Goal: Obtain resource: Download file/media

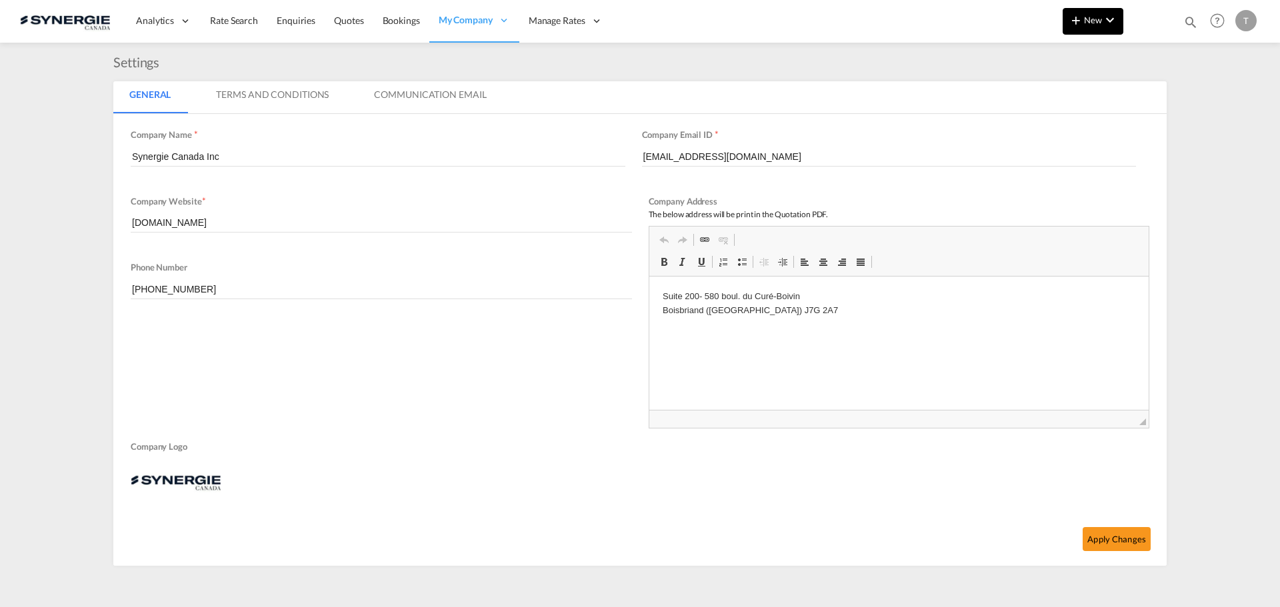
click at [1106, 24] on md-icon "icon-chevron-down" at bounding box center [1110, 20] width 16 height 16
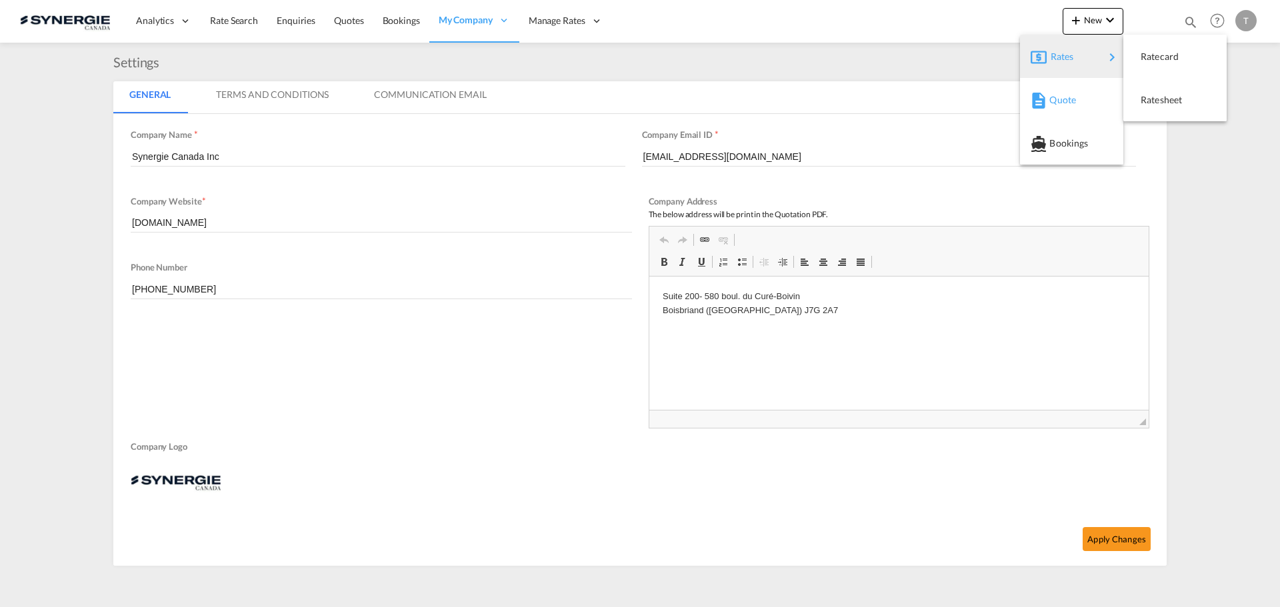
click at [1056, 105] on span "Quote" at bounding box center [1056, 100] width 15 height 27
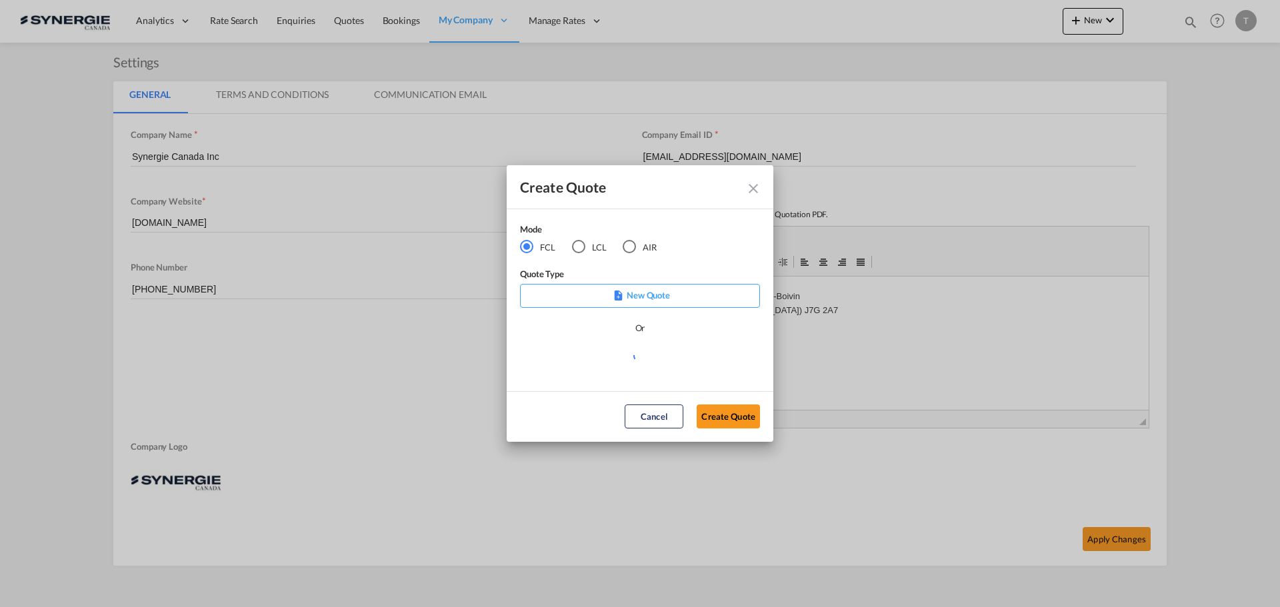
click at [751, 191] on md-icon "Close dialog" at bounding box center [753, 189] width 16 height 16
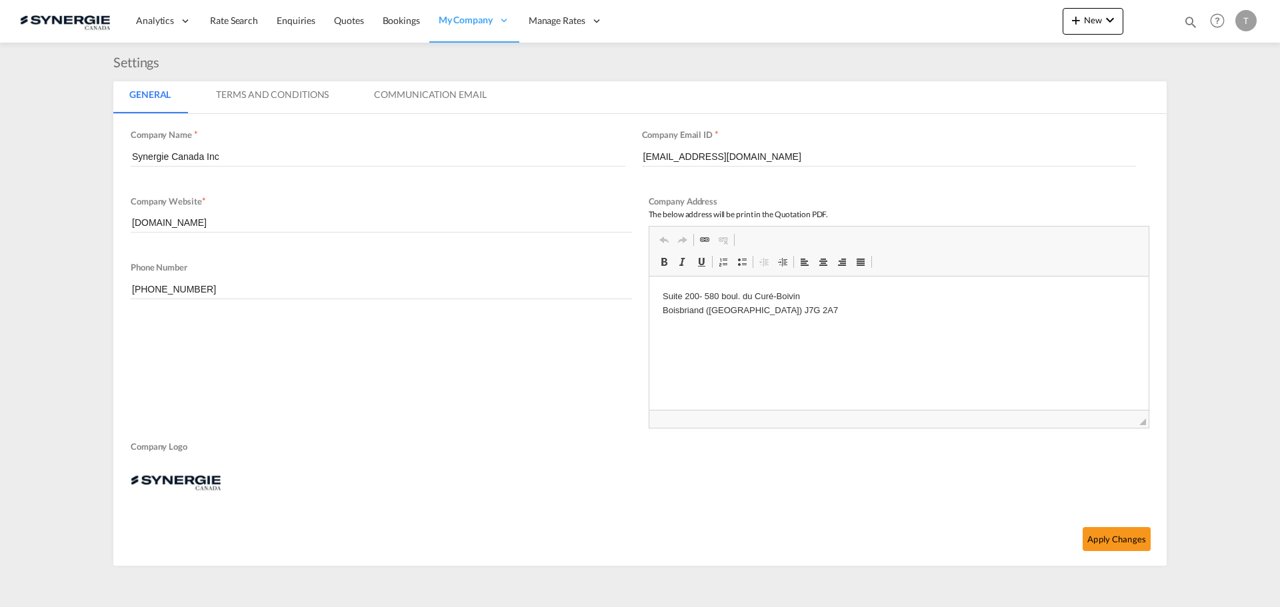
drag, startPoint x: 1196, startPoint y: 13, endPoint x: 1186, endPoint y: 19, distance: 11.3
click at [1192, 17] on div "Bookings Quotes Enquiries Help Resources Product Release T My Profile Logout" at bounding box center [1217, 20] width 85 height 41
click at [1186, 19] on md-icon "icon-magnify" at bounding box center [1190, 22] width 15 height 15
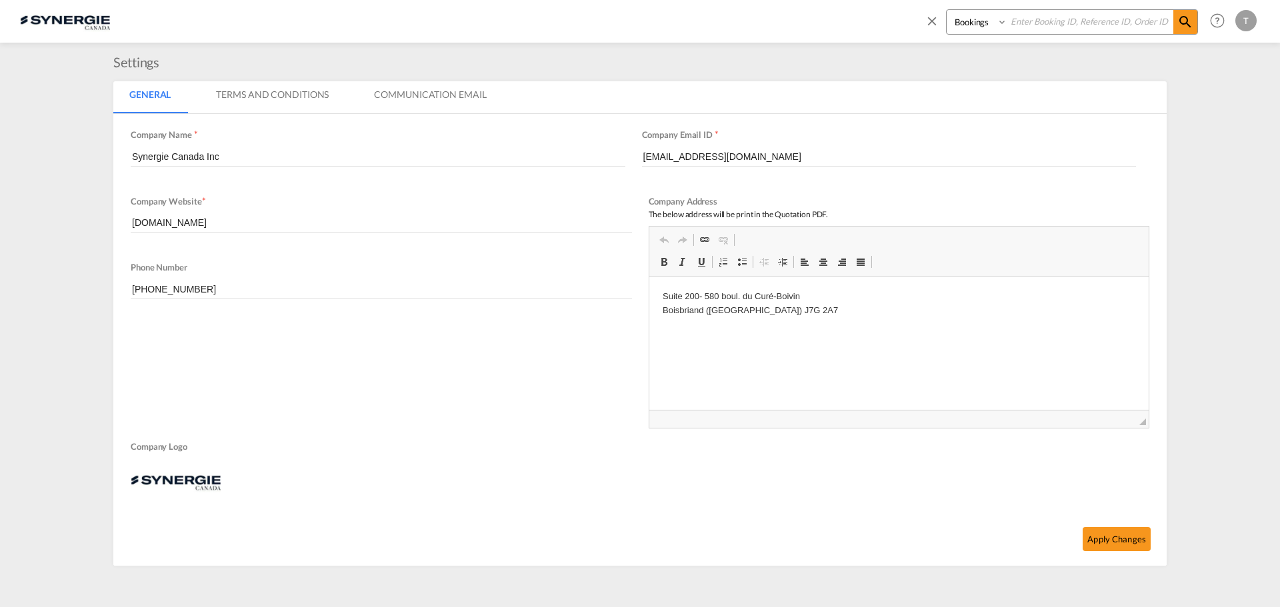
click at [955, 25] on select "Bookings Quotes Enquiries" at bounding box center [977, 22] width 63 height 24
select select "Quotes"
click at [946, 10] on select "Bookings Quotes Enquiries" at bounding box center [977, 22] width 63 height 24
click at [1020, 25] on input at bounding box center [1090, 21] width 166 height 23
paste input "SYC000013031"
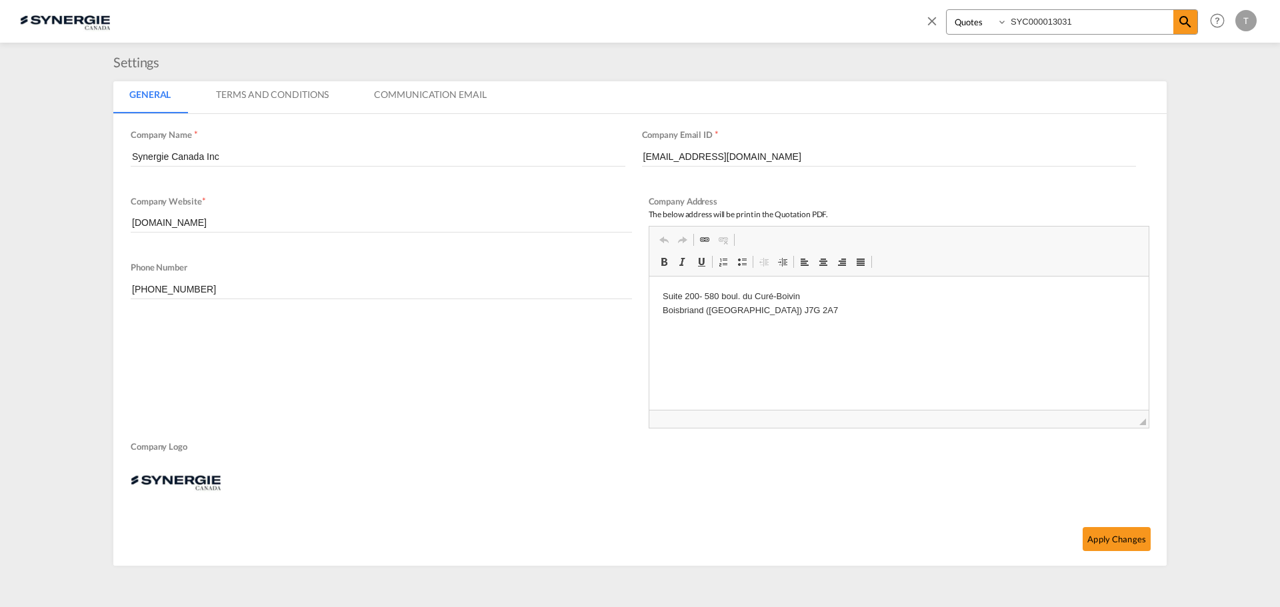
type input "SYC000013031"
click at [1200, 28] on div "Bookings Quotes Enquiries SYC000013031 Help Resources Product Release T My Prof…" at bounding box center [1087, 20] width 343 height 41
click at [1184, 21] on md-icon "icon-magnify" at bounding box center [1185, 22] width 16 height 16
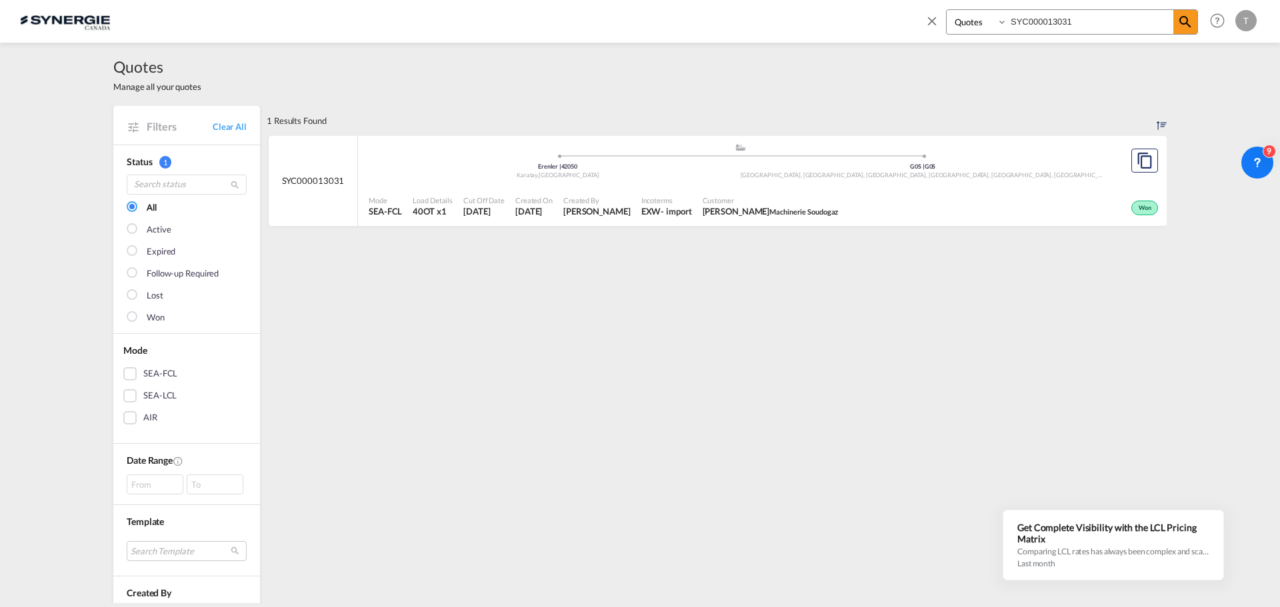
click at [906, 207] on div "Won" at bounding box center [1002, 206] width 318 height 33
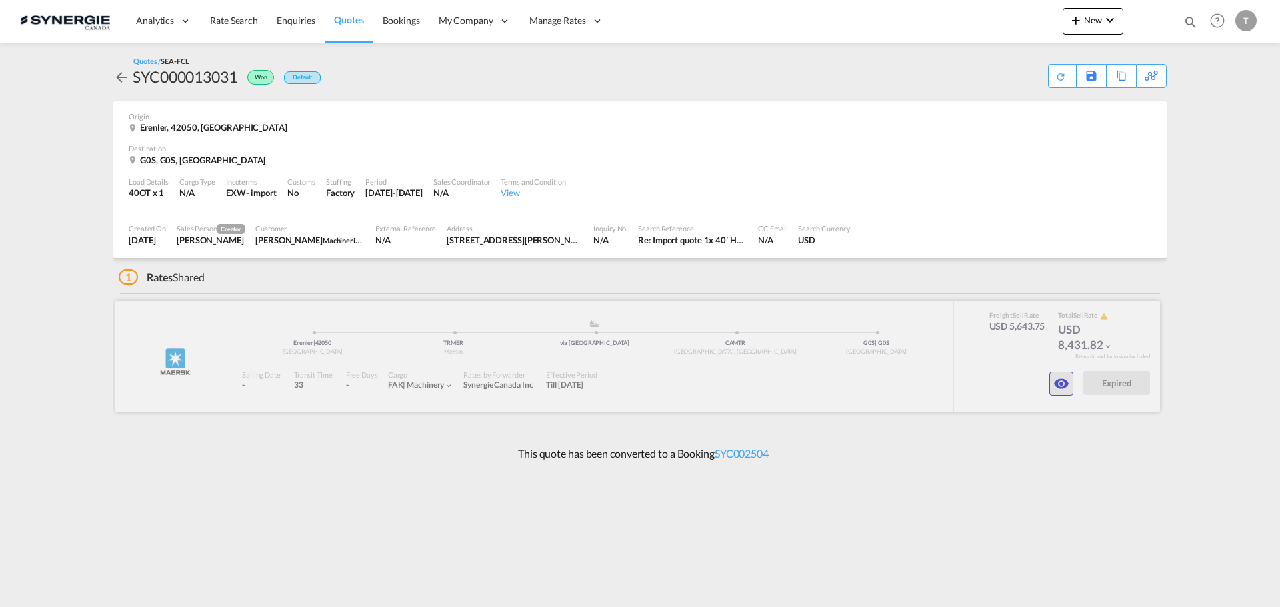
click at [1062, 388] on md-icon "icon-eye" at bounding box center [1061, 384] width 16 height 16
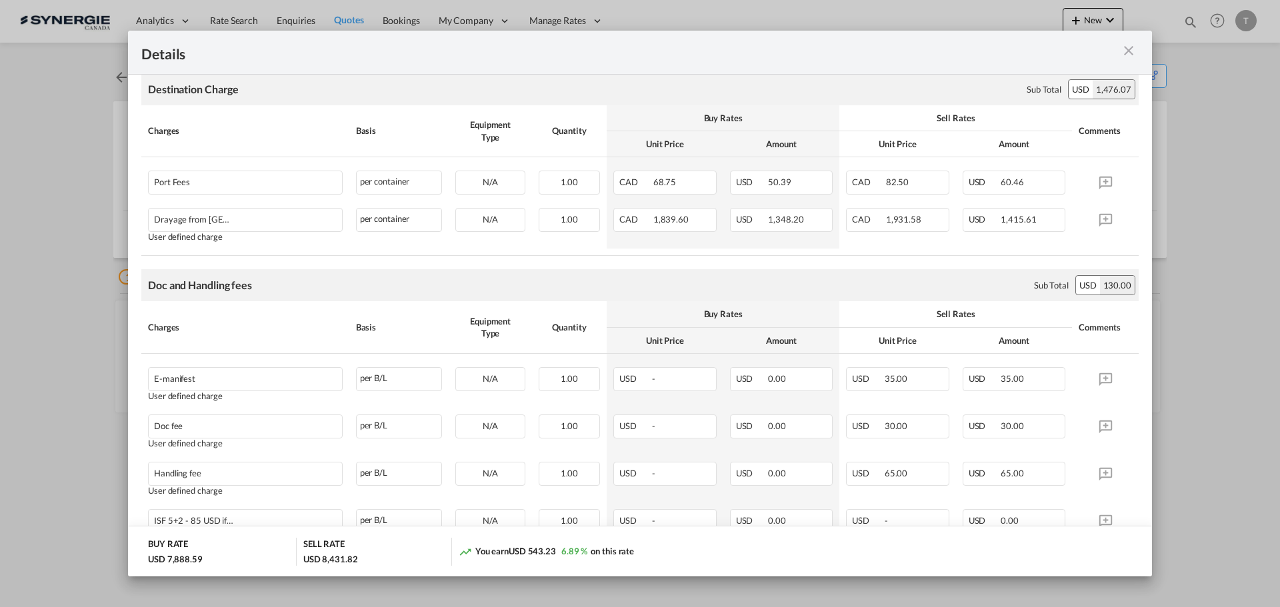
scroll to position [800, 0]
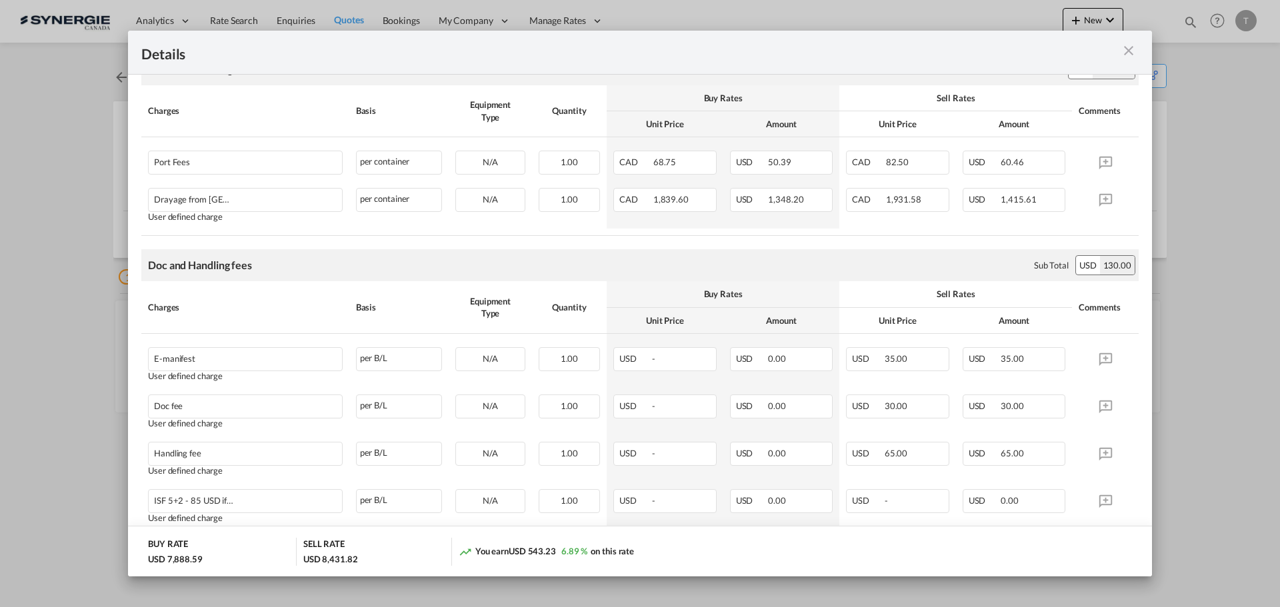
click at [1127, 53] on md-icon "icon-close m-3 fg-AAA8AD cursor" at bounding box center [1128, 51] width 16 height 16
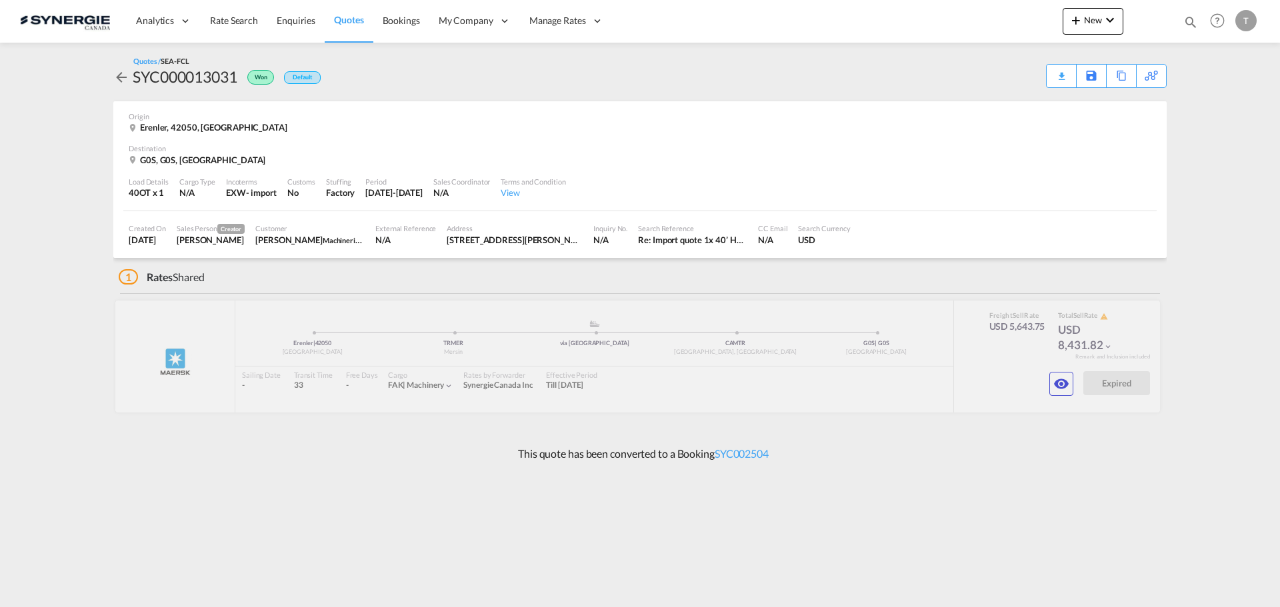
click at [1094, 31] on button "New" at bounding box center [1092, 21] width 61 height 27
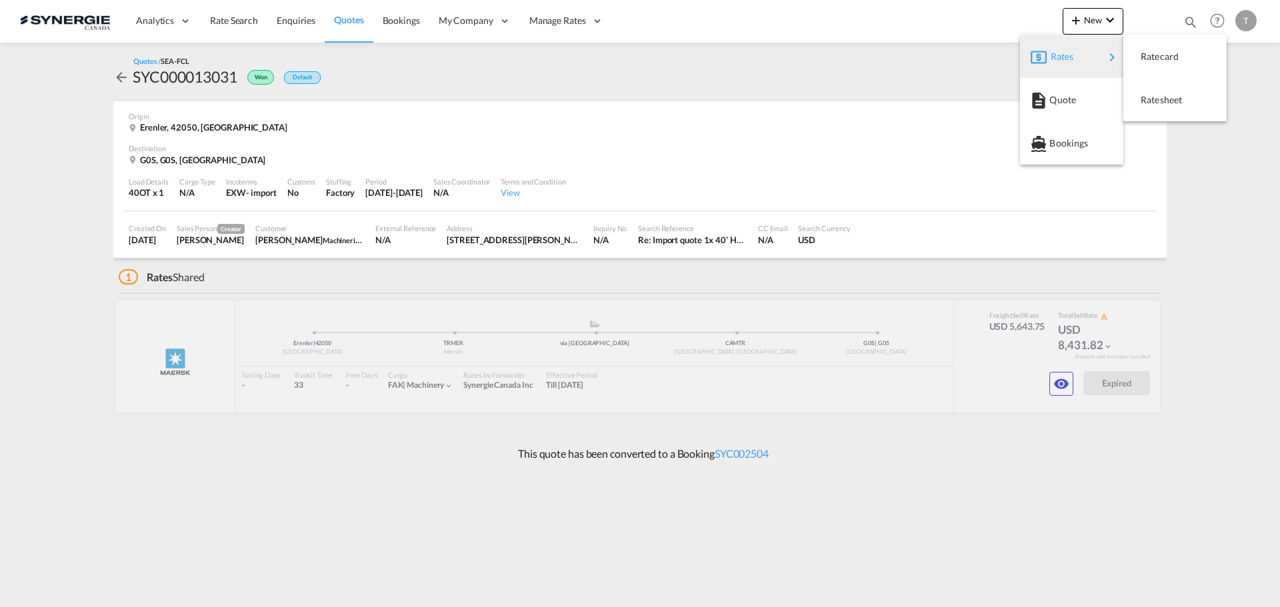
click at [801, 37] on md-backdrop at bounding box center [640, 303] width 1280 height 607
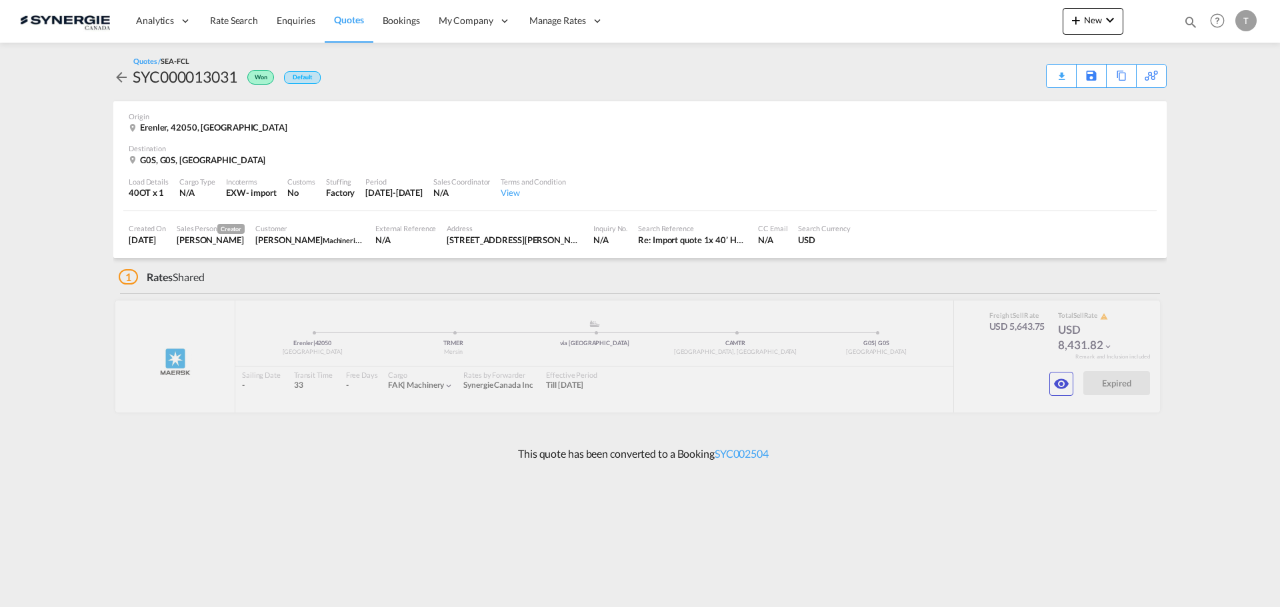
click at [1192, 27] on md-icon "icon-magnify" at bounding box center [1190, 22] width 15 height 15
click at [986, 17] on select "Bookings Quotes Enquiries" at bounding box center [977, 22] width 63 height 24
select select "Quotes"
click at [946, 10] on select "Bookings Quotes Enquiries" at bounding box center [977, 22] width 63 height 24
click at [1044, 21] on input at bounding box center [1090, 21] width 166 height 23
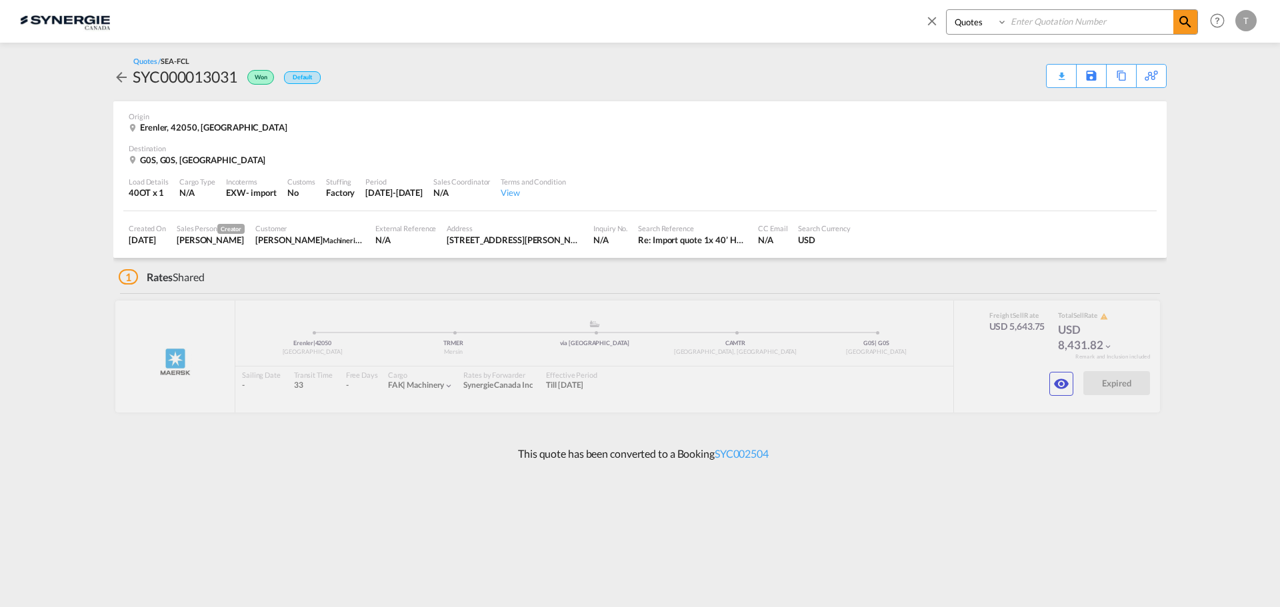
click at [1065, 19] on input at bounding box center [1090, 21] width 166 height 23
paste input "SYC000013826"
type input "SYC000013826"
click at [1185, 29] on span at bounding box center [1185, 22] width 24 height 24
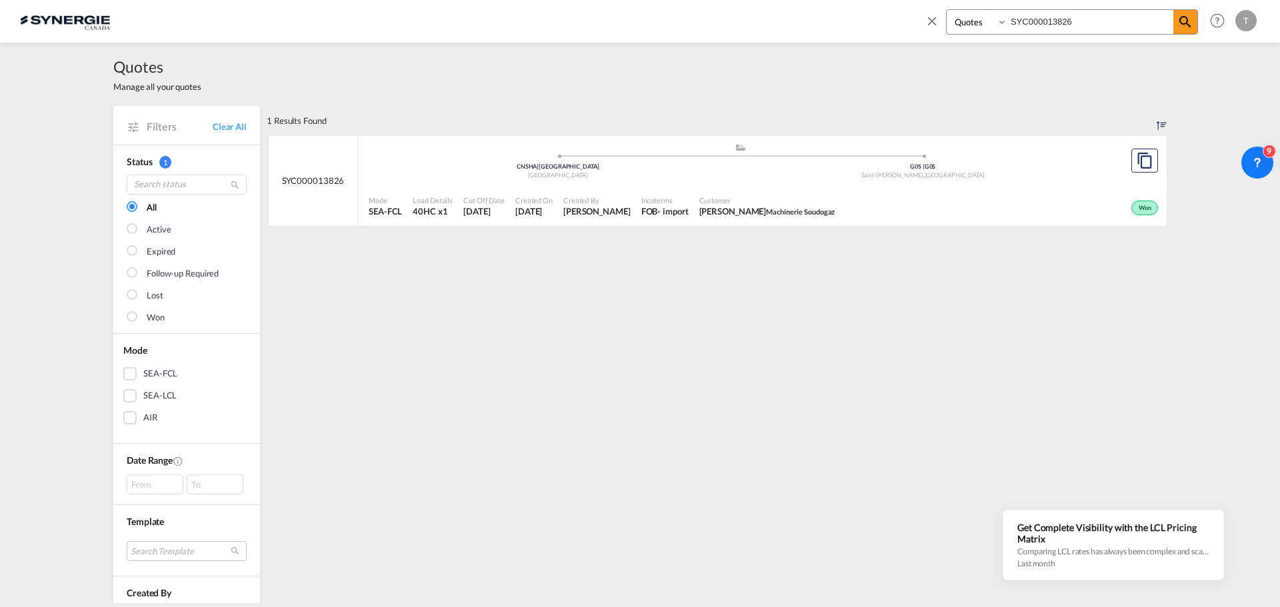
click at [914, 206] on div "Won" at bounding box center [1000, 206] width 321 height 33
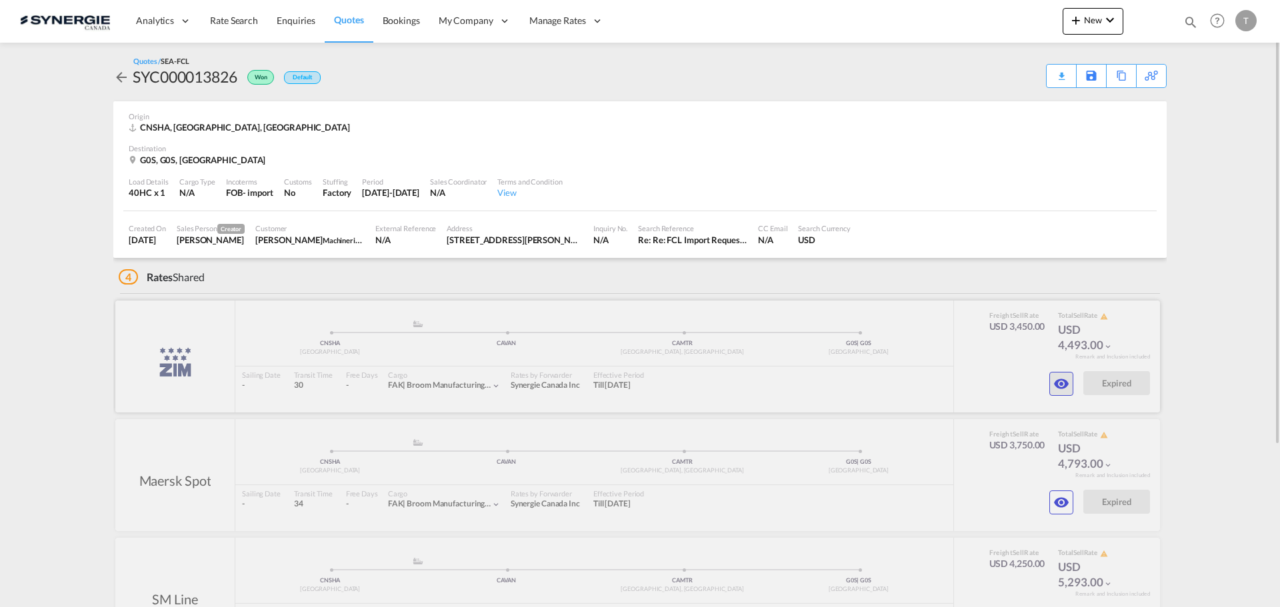
click at [1067, 381] on md-icon "icon-eye" at bounding box center [1061, 384] width 16 height 16
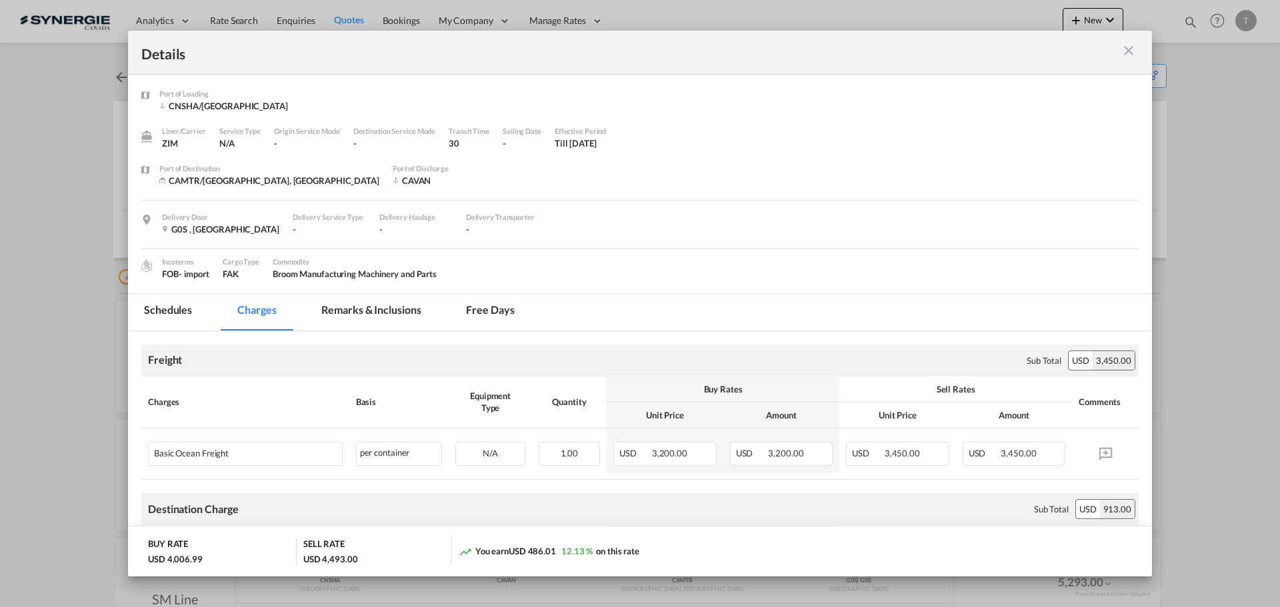
click at [1128, 49] on md-icon "icon-close m-3 fg-AAA8AD cursor" at bounding box center [1128, 51] width 16 height 16
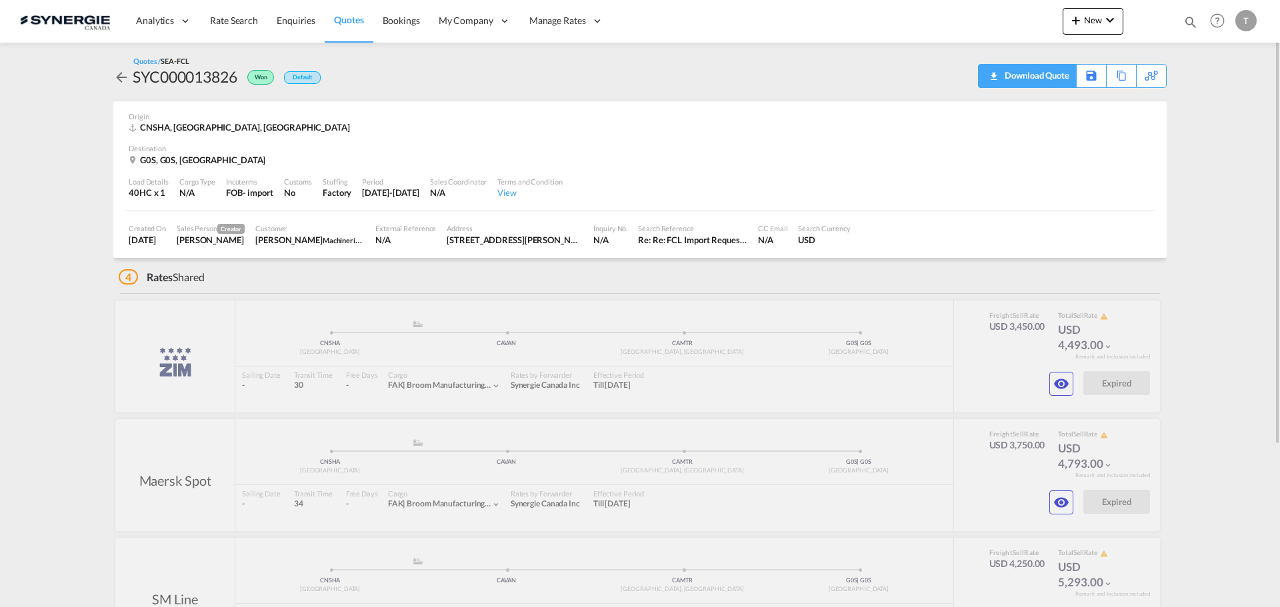
click at [1051, 78] on div "Download Quote" at bounding box center [1035, 75] width 68 height 21
click at [1121, 22] on button "New" at bounding box center [1092, 21] width 61 height 27
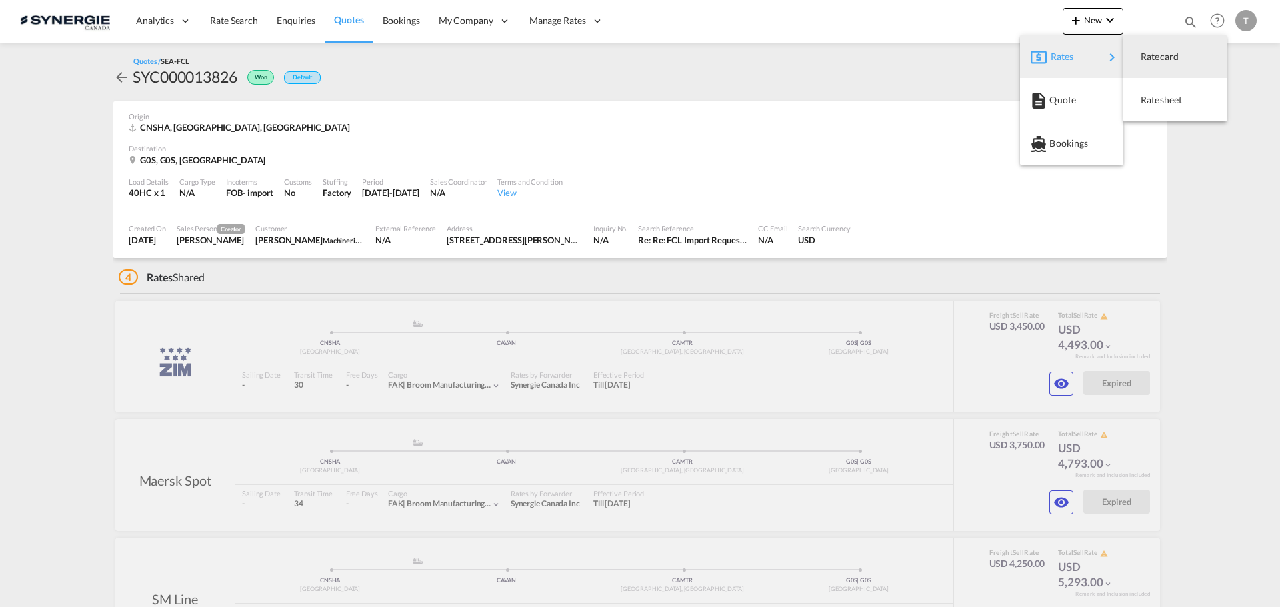
click at [1190, 23] on md-backdrop at bounding box center [640, 303] width 1280 height 607
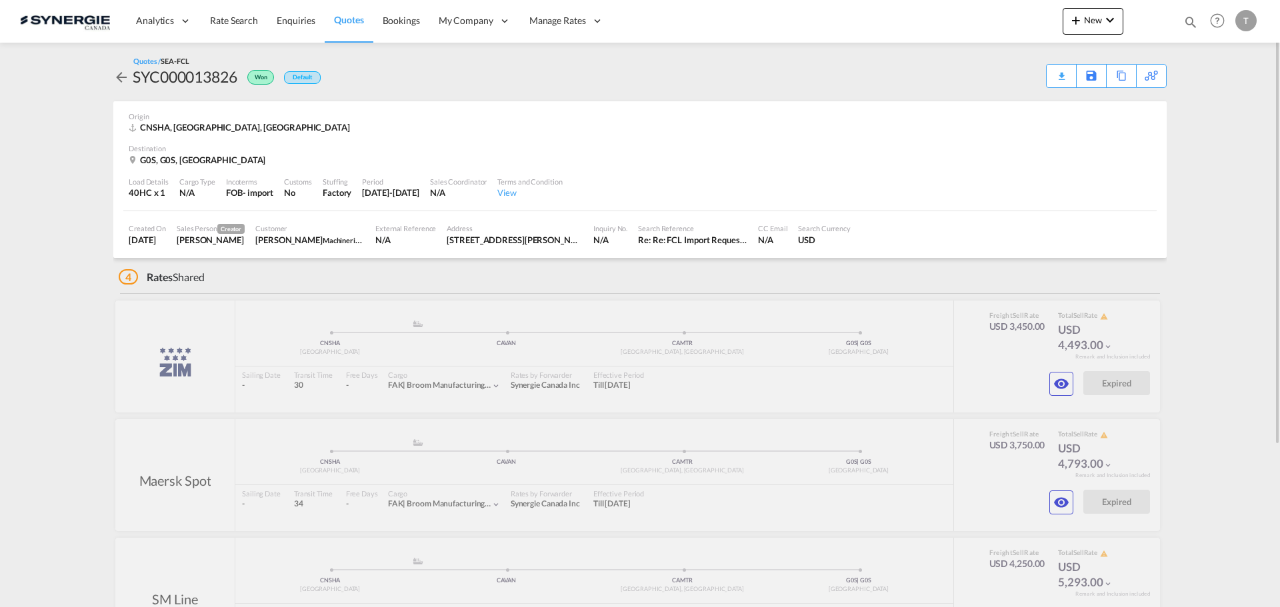
click at [1190, 22] on md-icon "icon-magnify" at bounding box center [1190, 22] width 15 height 15
click at [991, 20] on select "Bookings Quotes Enquiries" at bounding box center [977, 22] width 63 height 24
select select "Quotes"
click at [946, 10] on select "Bookings Quotes Enquiries" at bounding box center [977, 22] width 63 height 24
click at [1050, 10] on input at bounding box center [1090, 21] width 166 height 23
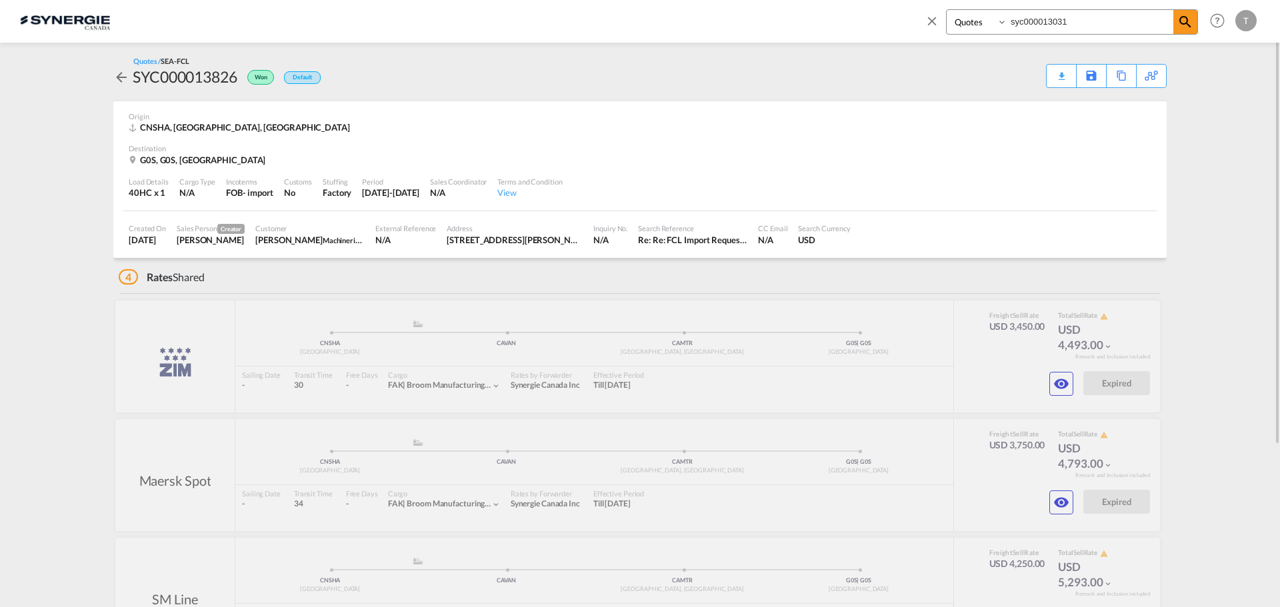
type input "syc000013031"
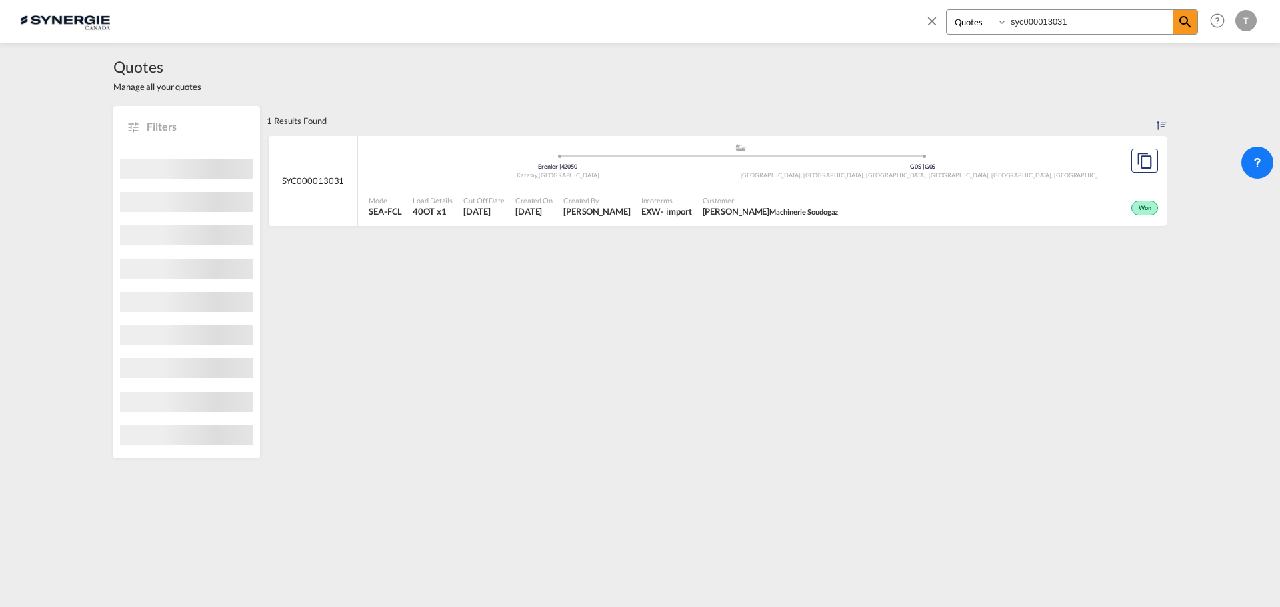
click at [583, 185] on div ".a{fill:#aaa8ad;} .a{fill:#aaa8ad;} Erenler | 42050 Karatay , Turkey G0S | G0S …" at bounding box center [740, 164] width 743 height 43
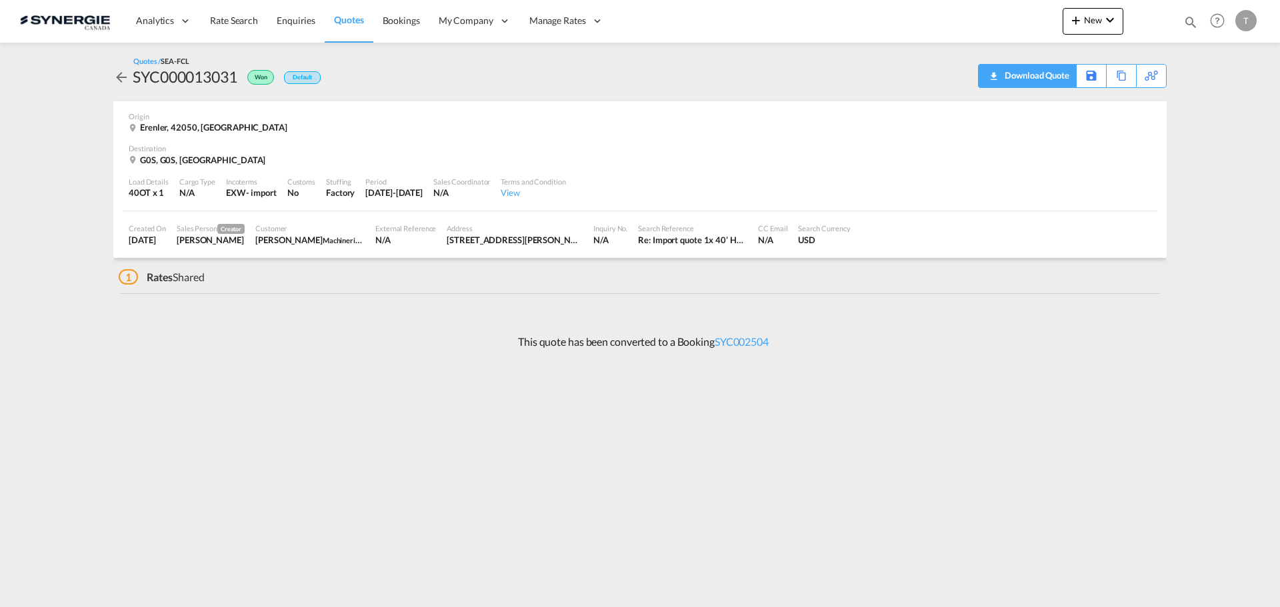
click at [1068, 83] on div "Download Quote" at bounding box center [1035, 75] width 68 height 21
